Goal: Transaction & Acquisition: Purchase product/service

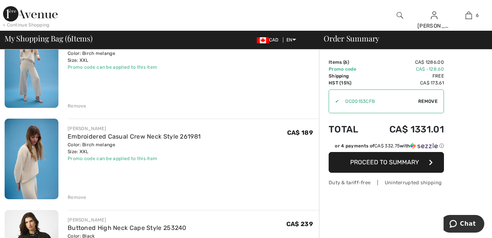
scroll to position [84, 0]
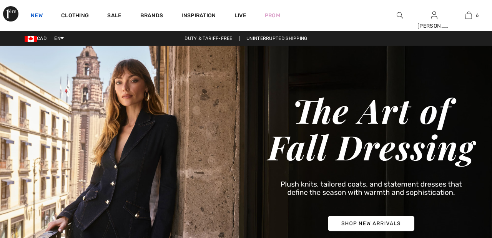
click at [37, 13] on link "New" at bounding box center [37, 16] width 12 height 8
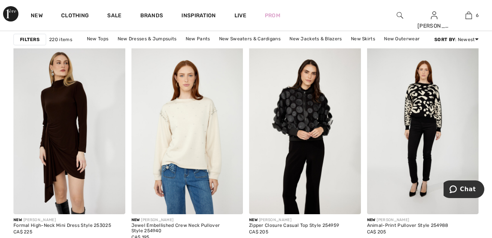
scroll to position [706, 0]
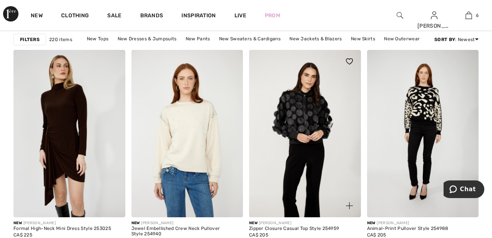
click at [311, 118] on img at bounding box center [305, 134] width 112 height 168
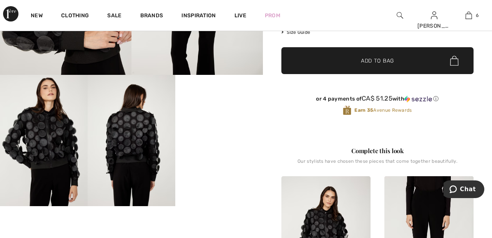
scroll to position [169, 0]
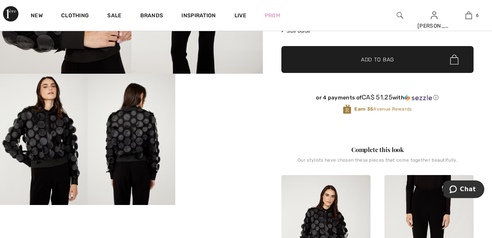
click at [223, 118] on video "Your browser does not support the video tag." at bounding box center [219, 96] width 88 height 44
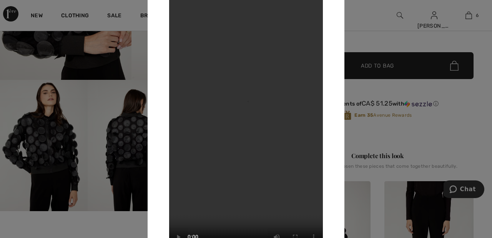
scroll to position [163, 0]
click at [372, 40] on div at bounding box center [246, 119] width 492 height 238
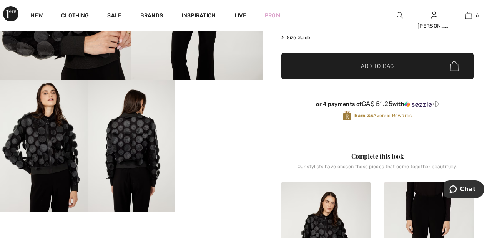
scroll to position [165, 0]
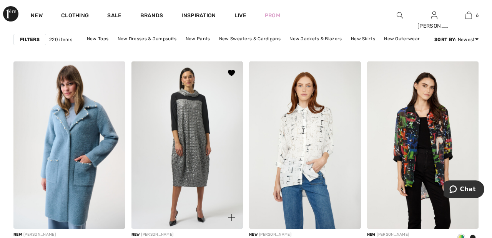
click at [199, 143] on img at bounding box center [188, 146] width 112 height 168
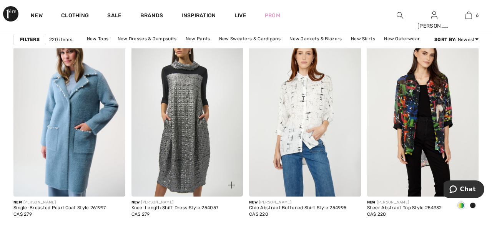
scroll to position [1022, 0]
